Goal: Register for event/course

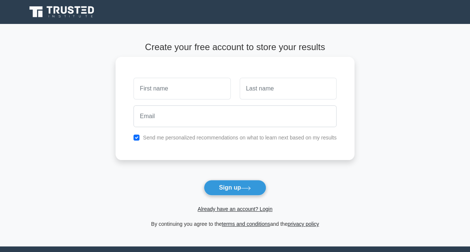
click at [160, 90] on input "text" at bounding box center [181, 89] width 97 height 22
type input "RHENZEAL"
click at [257, 90] on input "text" at bounding box center [288, 89] width 97 height 22
type input "ALLAGA"
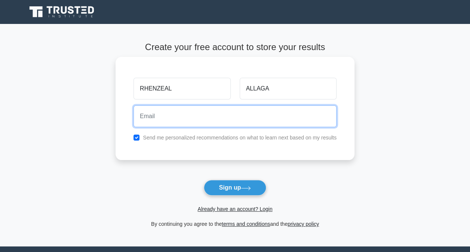
click at [165, 117] on input "email" at bounding box center [234, 116] width 203 height 22
type input "R"
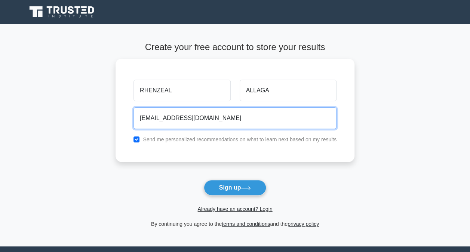
type input "rhenzeal15@gmail.com"
click at [204, 180] on button "Sign up" at bounding box center [235, 188] width 63 height 16
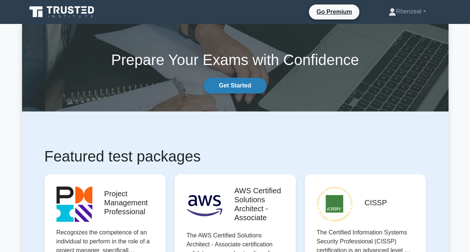
click at [237, 85] on link "Get Started" at bounding box center [234, 86] width 63 height 16
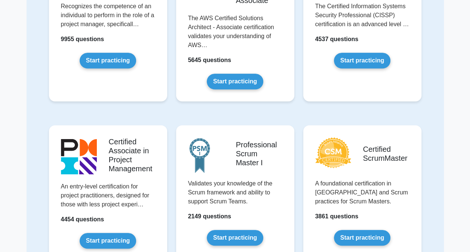
scroll to position [143, 0]
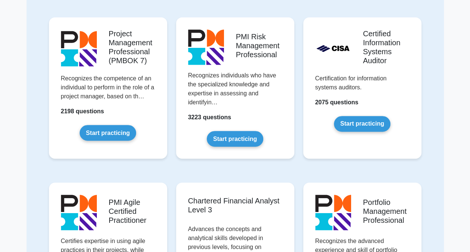
click at [237, 131] on link "Start practicing" at bounding box center [235, 139] width 56 height 16
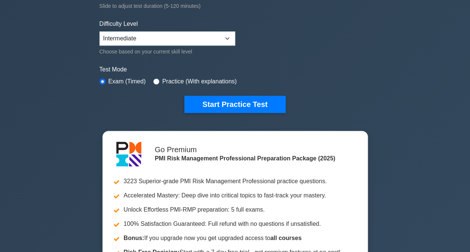
scroll to position [169, 0]
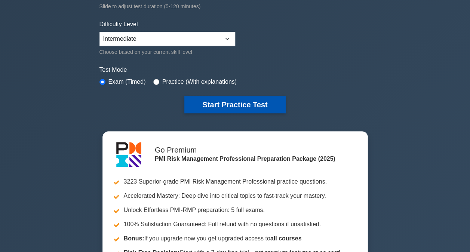
click at [236, 101] on button "Start Practice Test" at bounding box center [234, 104] width 101 height 17
